Goal: Task Accomplishment & Management: Use online tool/utility

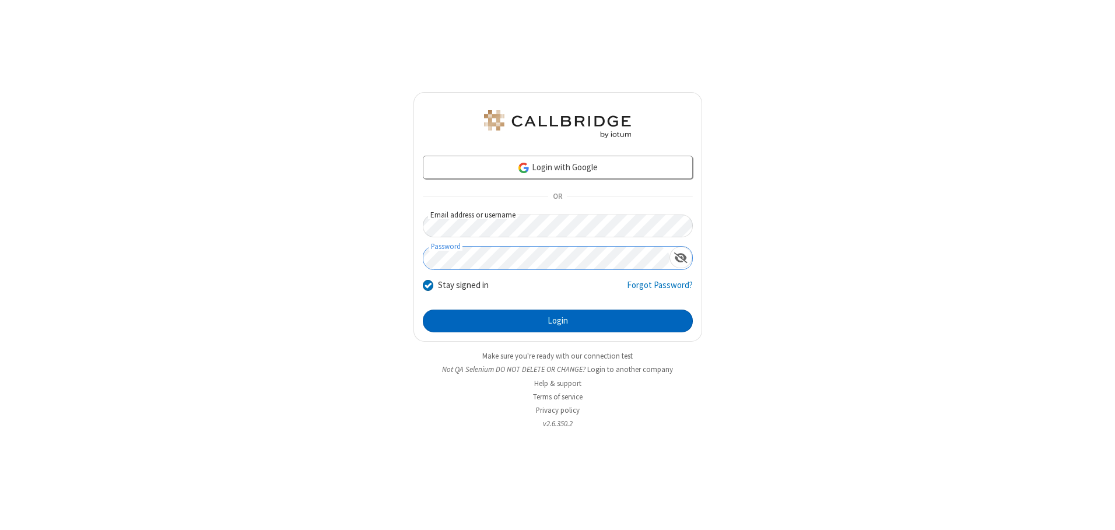
click at [557, 321] on button "Login" at bounding box center [558, 321] width 270 height 23
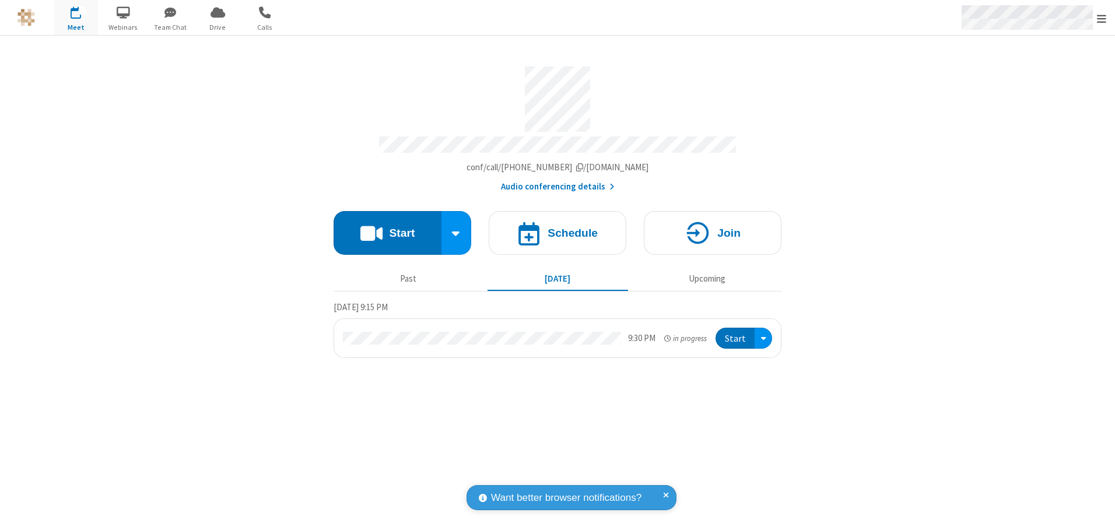
click at [1101, 18] on span "Open menu" at bounding box center [1101, 19] width 9 height 12
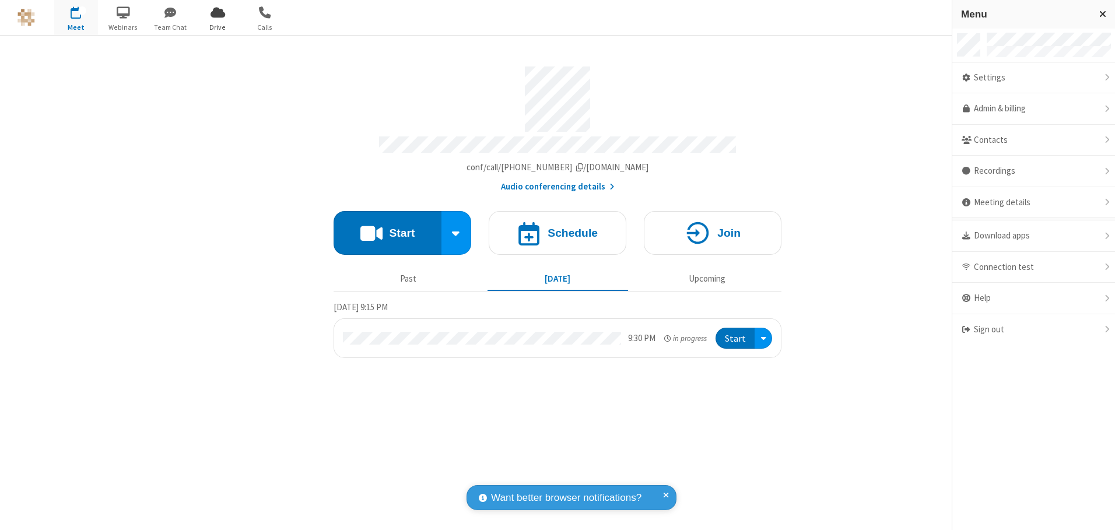
click at [217, 27] on span "Drive" at bounding box center [218, 27] width 44 height 10
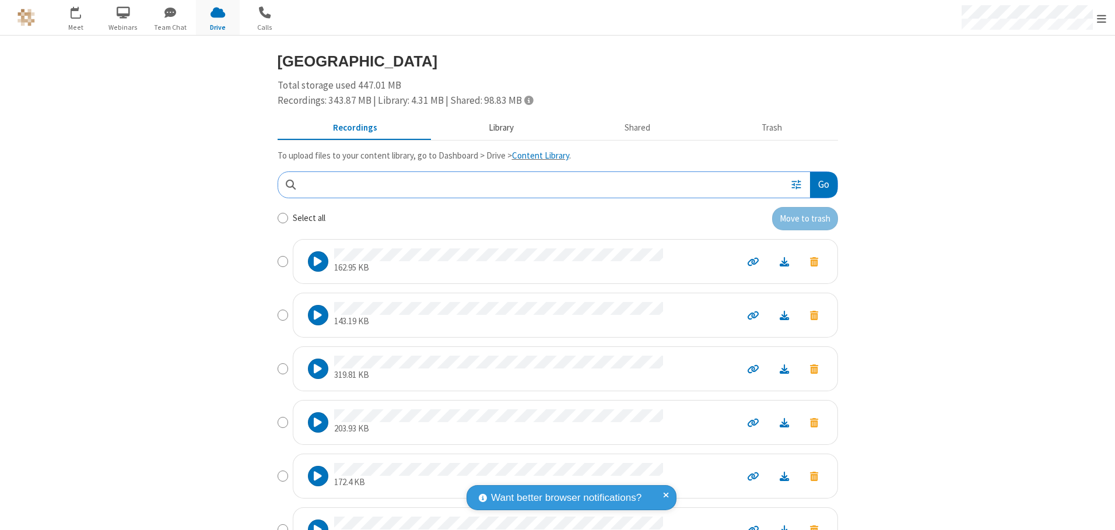
click at [495, 128] on button "Library" at bounding box center [501, 128] width 136 height 22
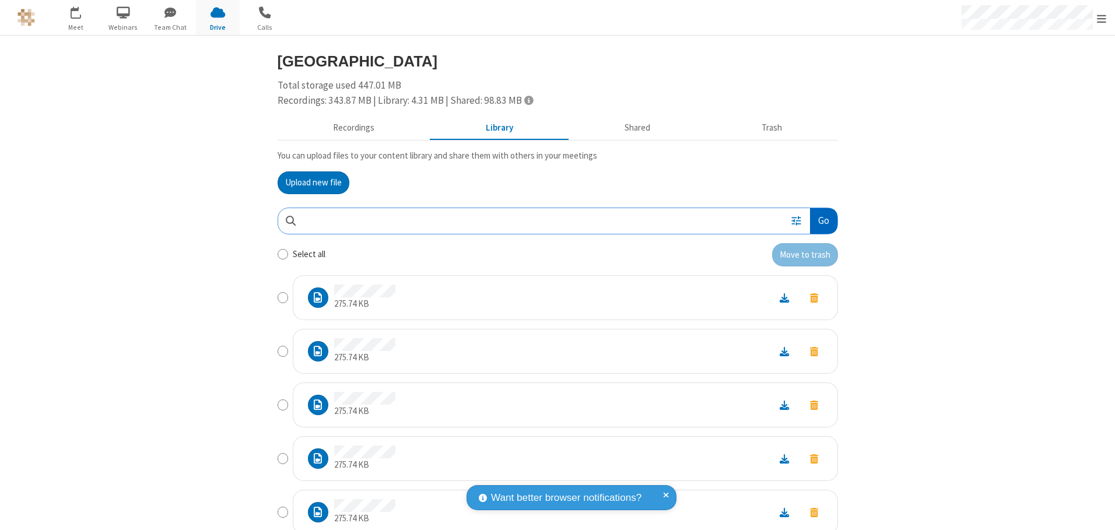
click at [819, 220] on button "Go" at bounding box center [823, 221] width 27 height 26
click at [308, 182] on button "Upload new file" at bounding box center [314, 182] width 72 height 23
